Goal: Browse casually: Explore the website without a specific task or goal

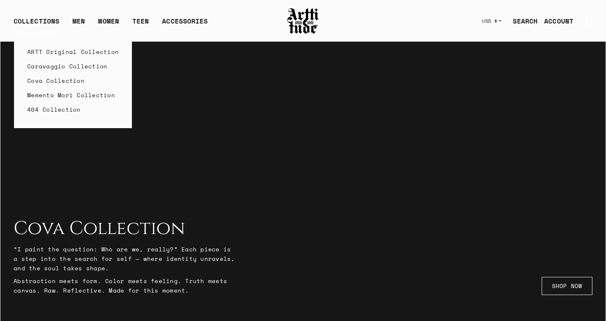
click at [52, 66] on link "Caravaggio Collection" at bounding box center [73, 66] width 92 height 14
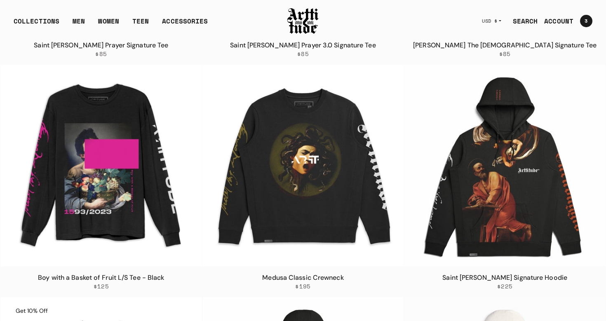
scroll to position [608, 0]
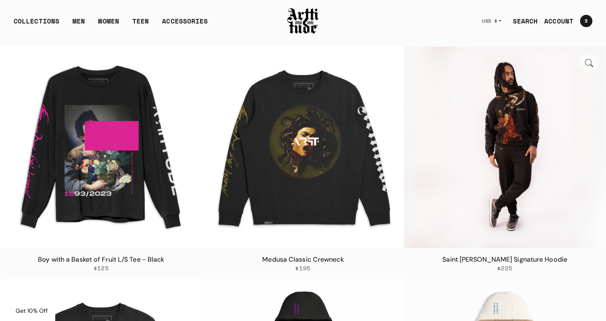
click at [442, 116] on img at bounding box center [505, 148] width 202 height 202
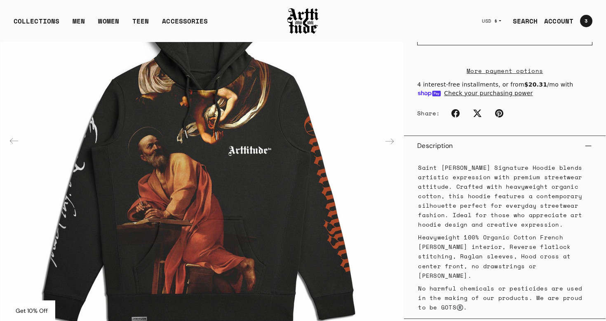
scroll to position [243, 0]
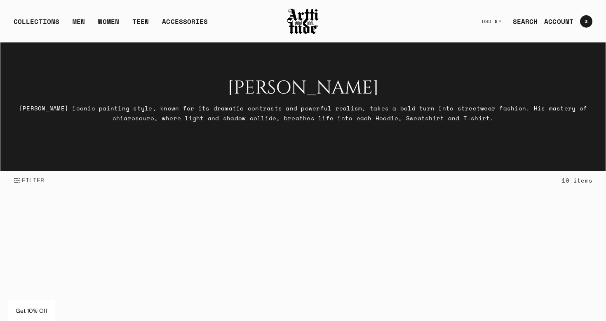
scroll to position [598, 0]
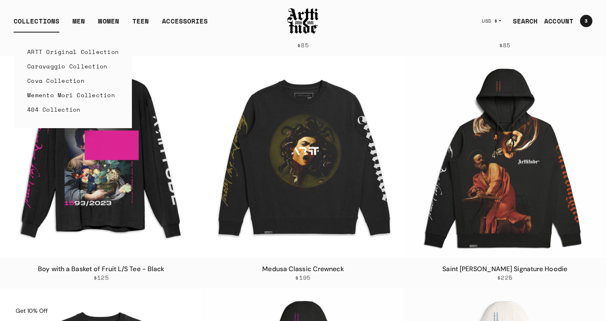
click at [59, 50] on link "ARTT Original Collection" at bounding box center [73, 52] width 92 height 14
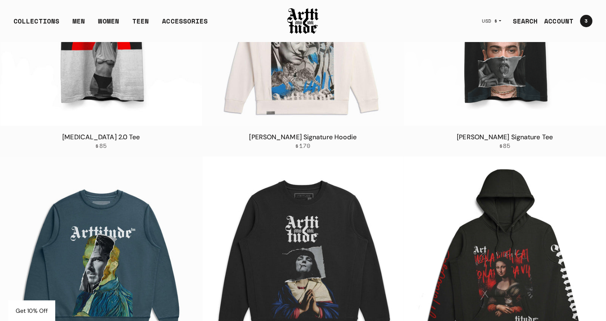
scroll to position [1934, 0]
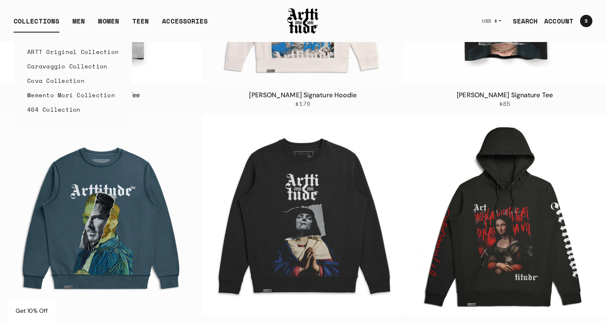
click at [58, 80] on link "Cova Collection" at bounding box center [73, 80] width 92 height 14
